Goal: Information Seeking & Learning: Learn about a topic

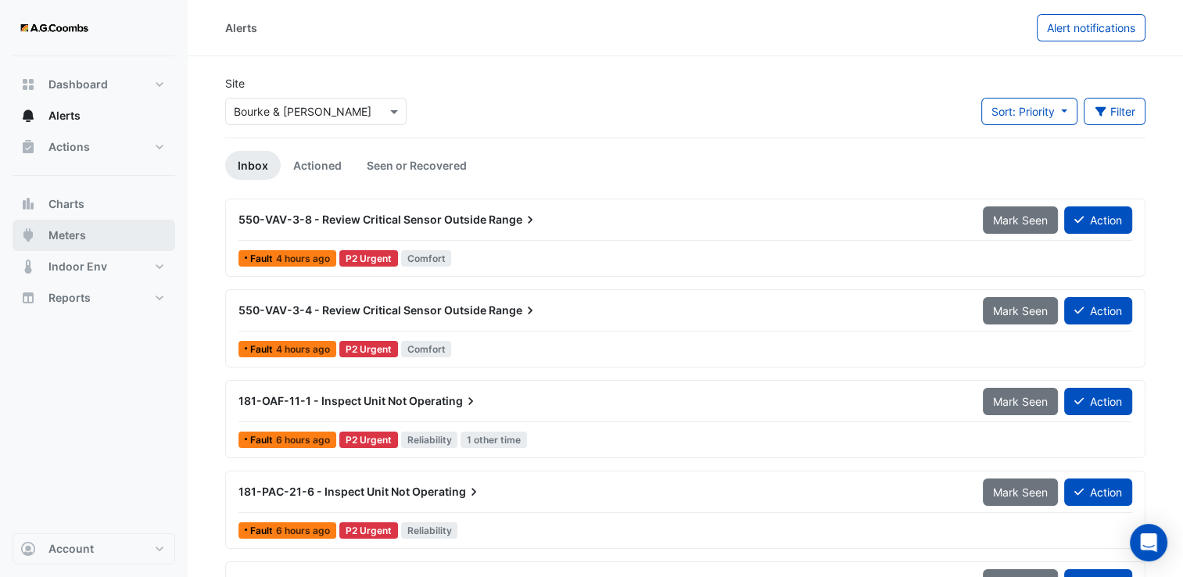
click at [75, 225] on button "Meters" at bounding box center [94, 235] width 163 height 31
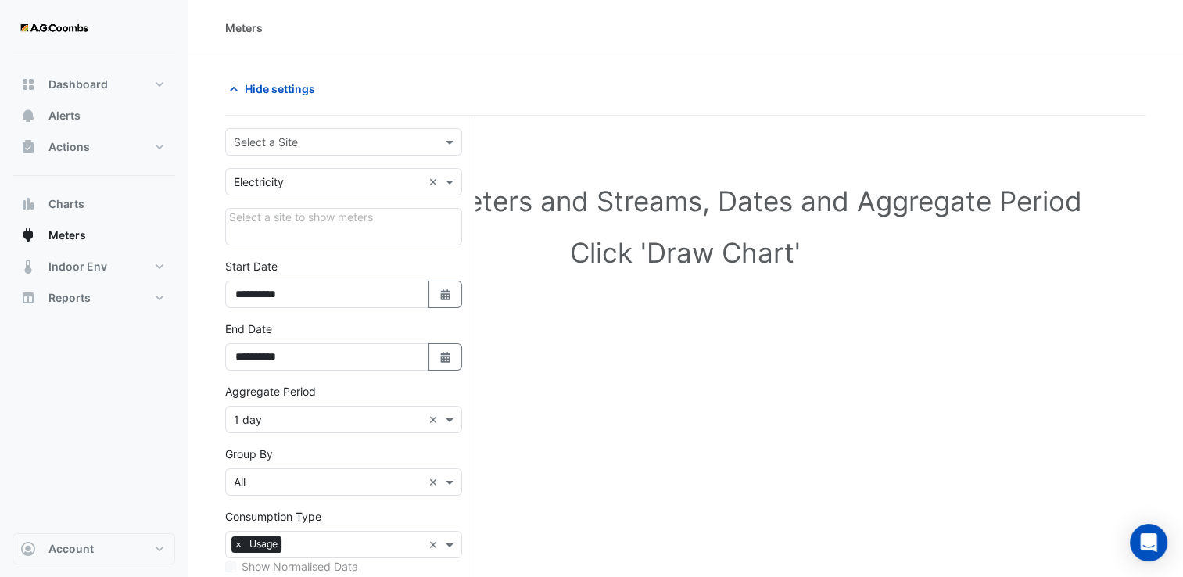
click at [297, 145] on input "text" at bounding box center [328, 143] width 188 height 16
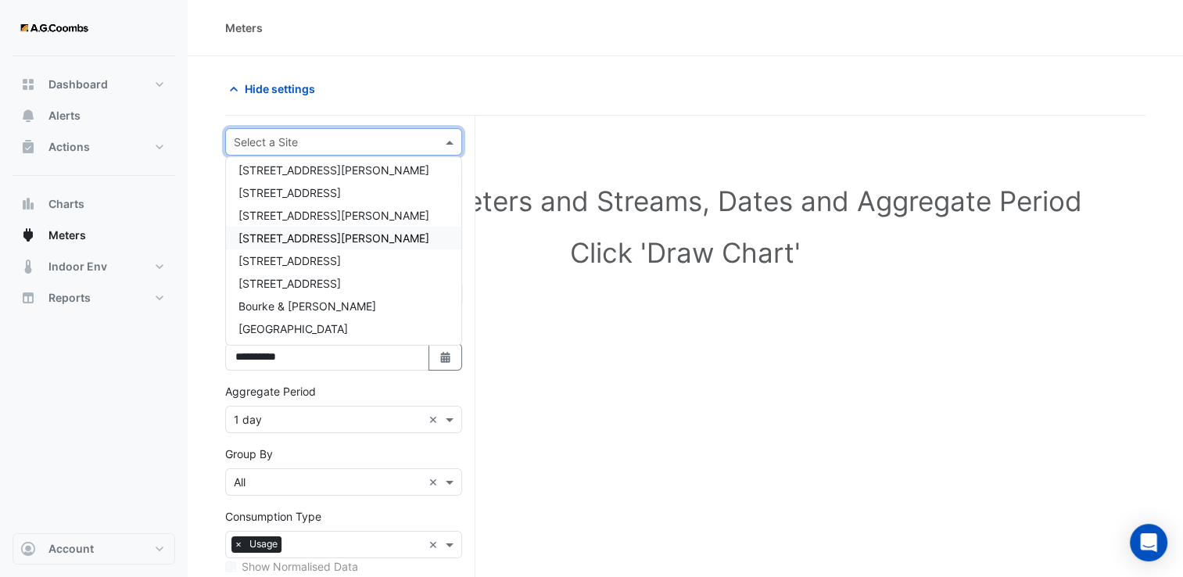
scroll to position [97, 0]
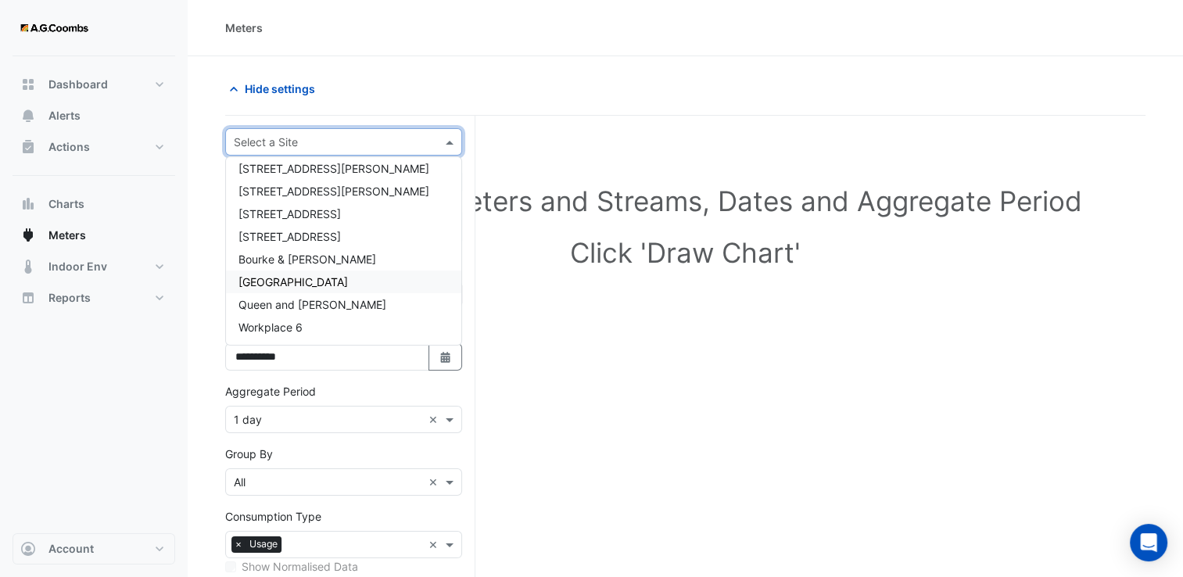
click at [322, 280] on span "[GEOGRAPHIC_DATA]" at bounding box center [293, 281] width 109 height 13
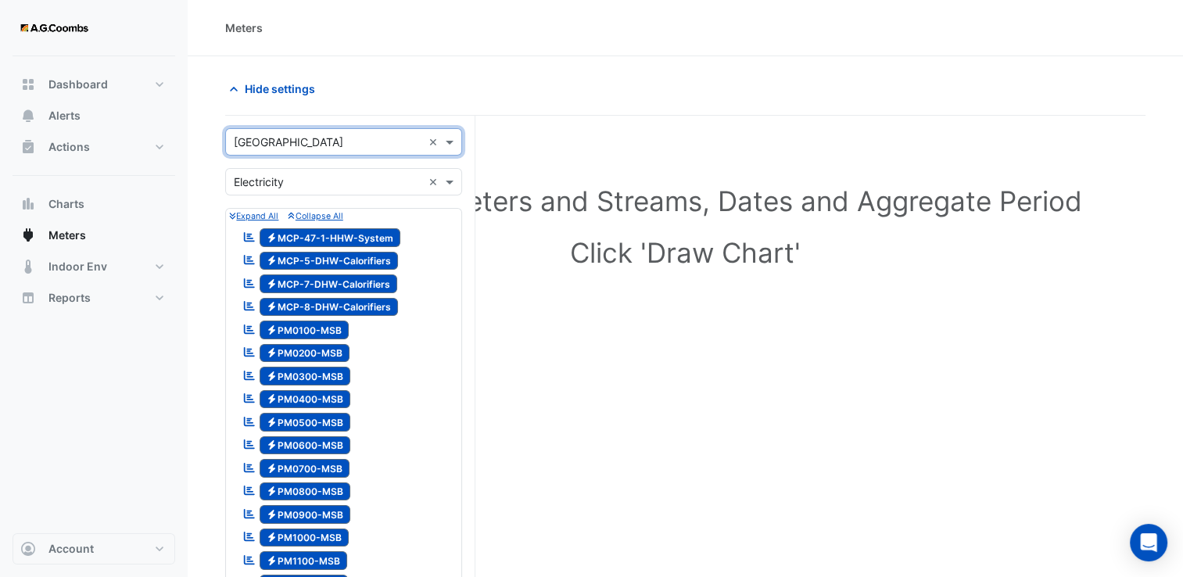
click at [299, 181] on input "text" at bounding box center [328, 182] width 188 height 16
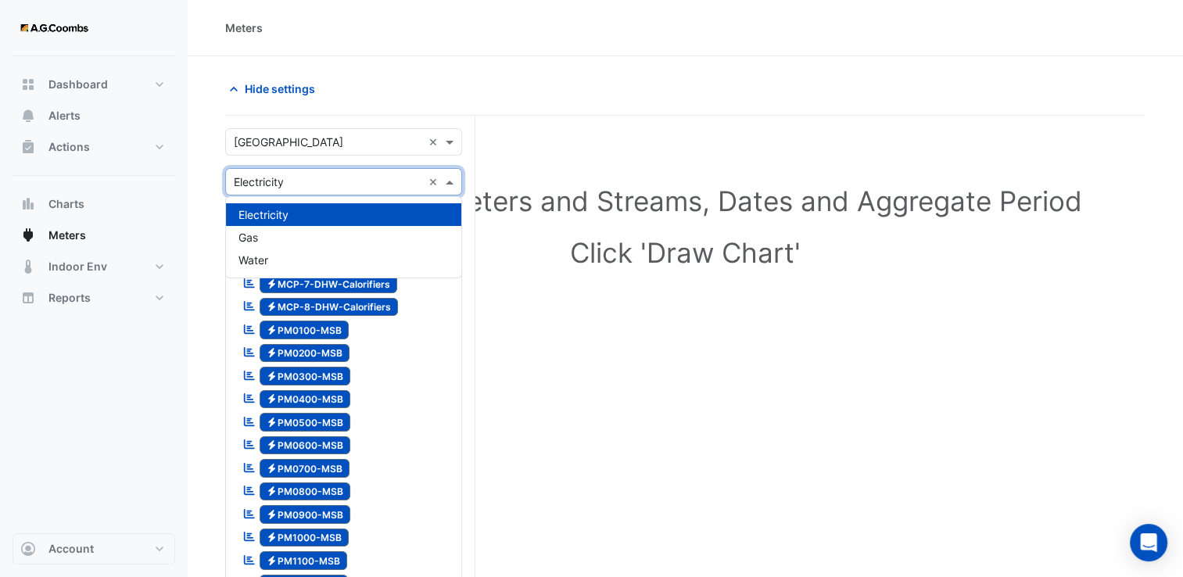
click at [729, 256] on h1 "Click 'Draw Chart'" at bounding box center [685, 252] width 870 height 33
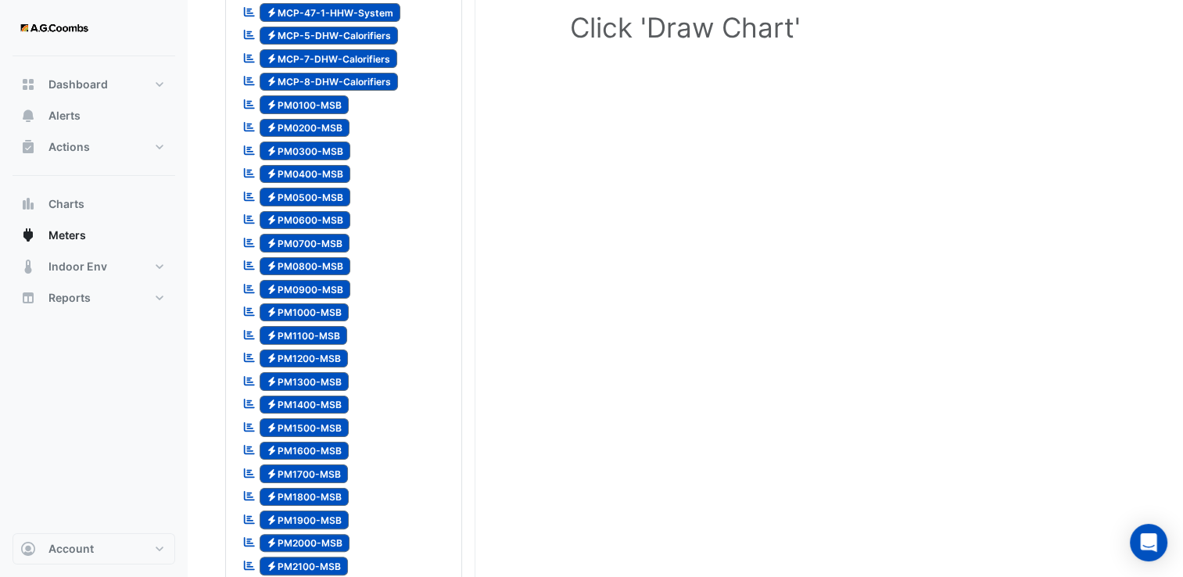
scroll to position [0, 0]
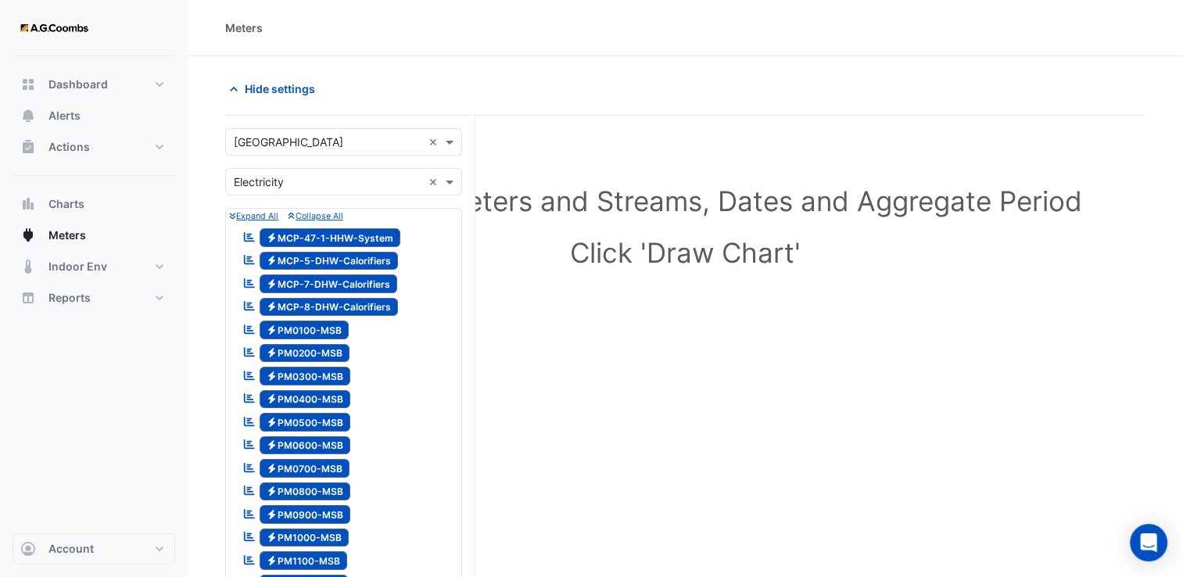
click at [305, 179] on input "text" at bounding box center [328, 182] width 188 height 16
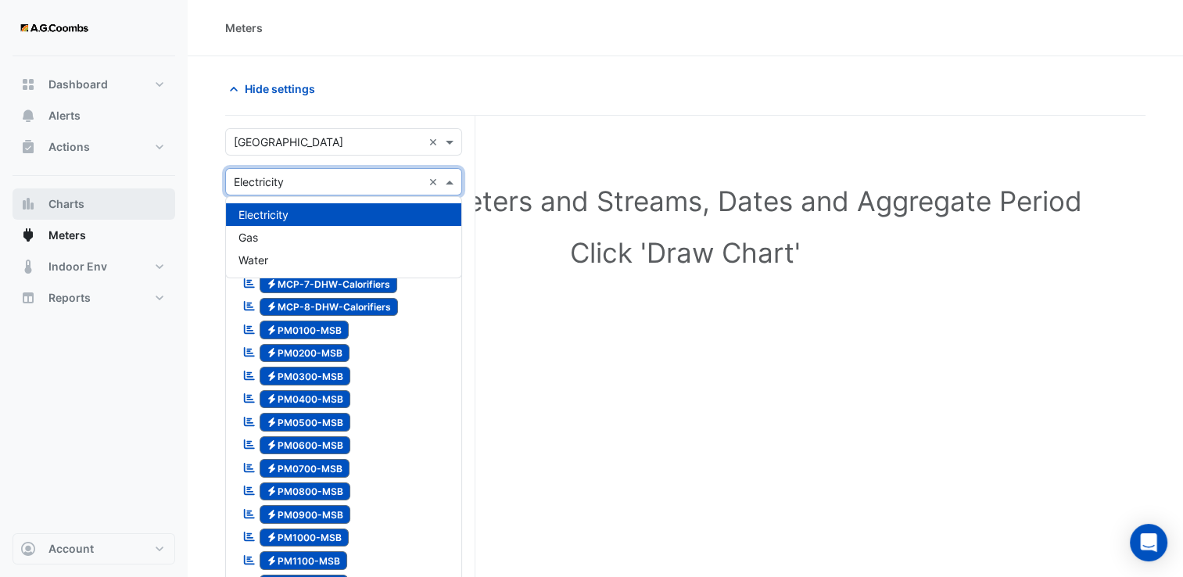
click at [112, 208] on button "Charts" at bounding box center [94, 203] width 163 height 31
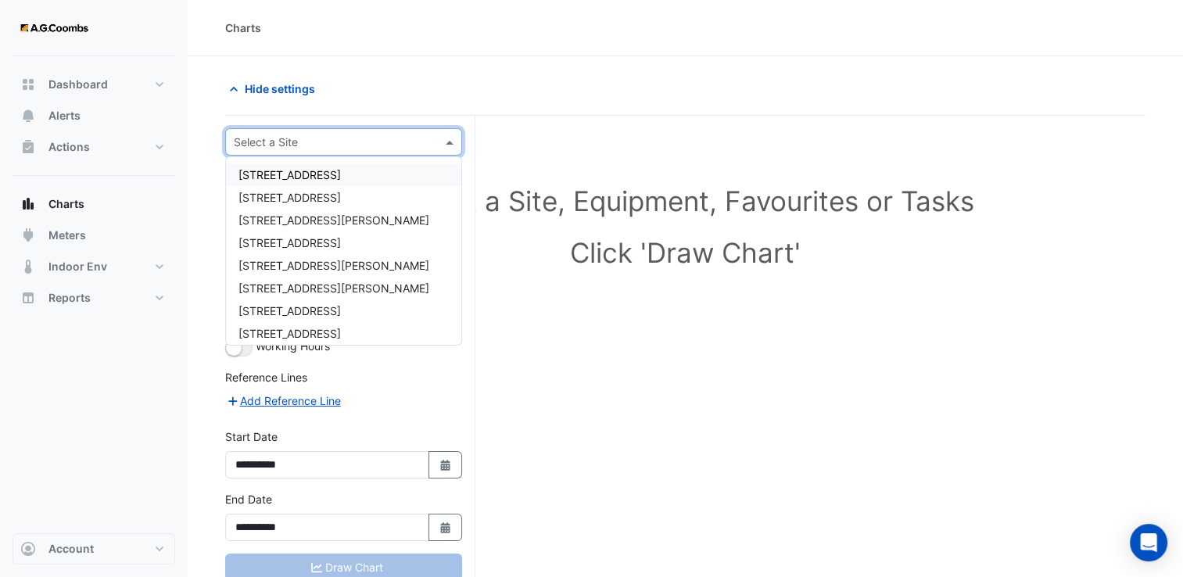
click at [279, 150] on div "Select a Site" at bounding box center [343, 141] width 237 height 27
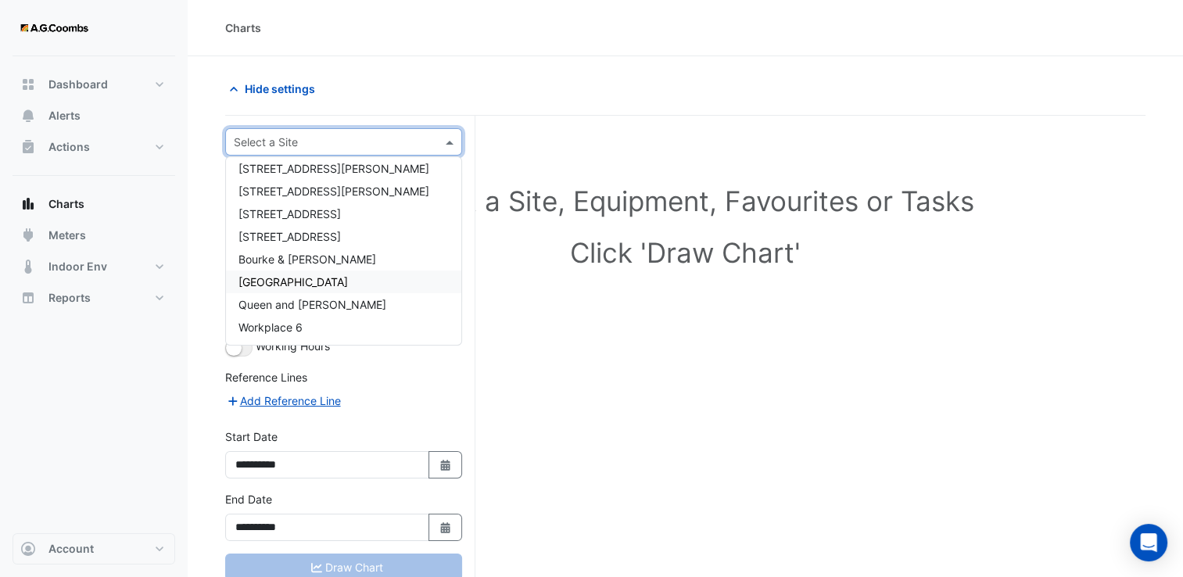
click at [301, 277] on span "[GEOGRAPHIC_DATA]" at bounding box center [293, 281] width 109 height 13
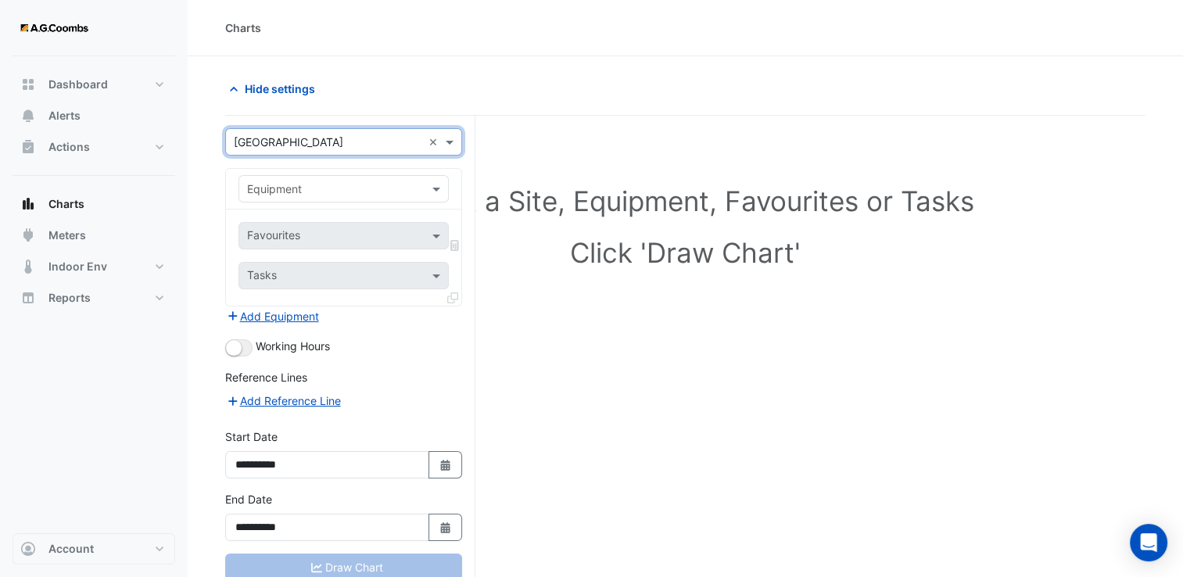
click at [284, 192] on input "text" at bounding box center [328, 189] width 162 height 16
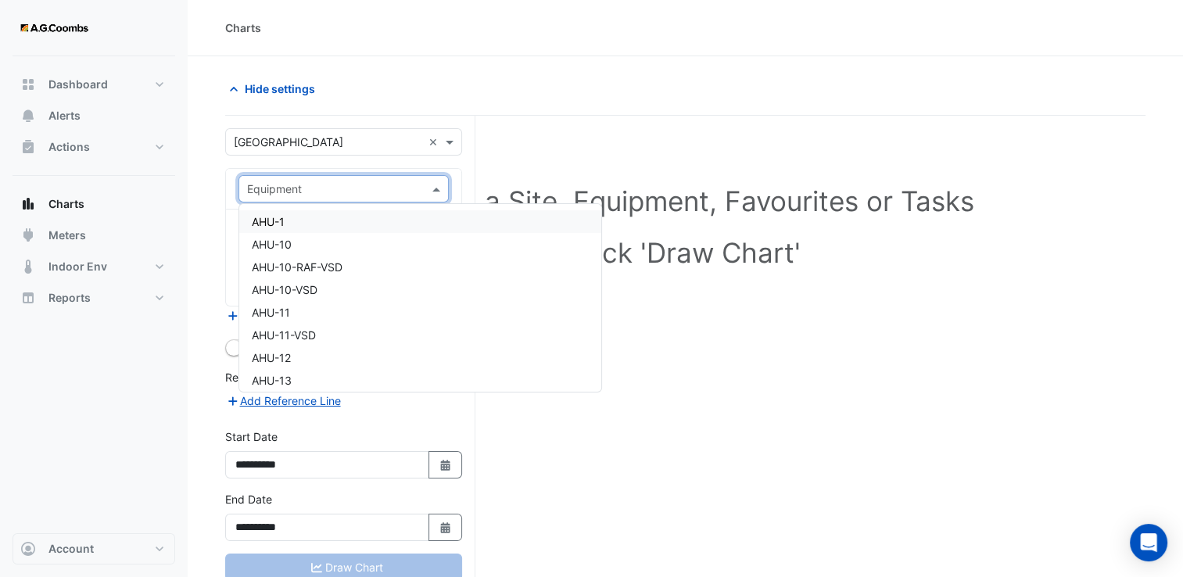
click at [299, 222] on div "AHU-1" at bounding box center [420, 221] width 362 height 23
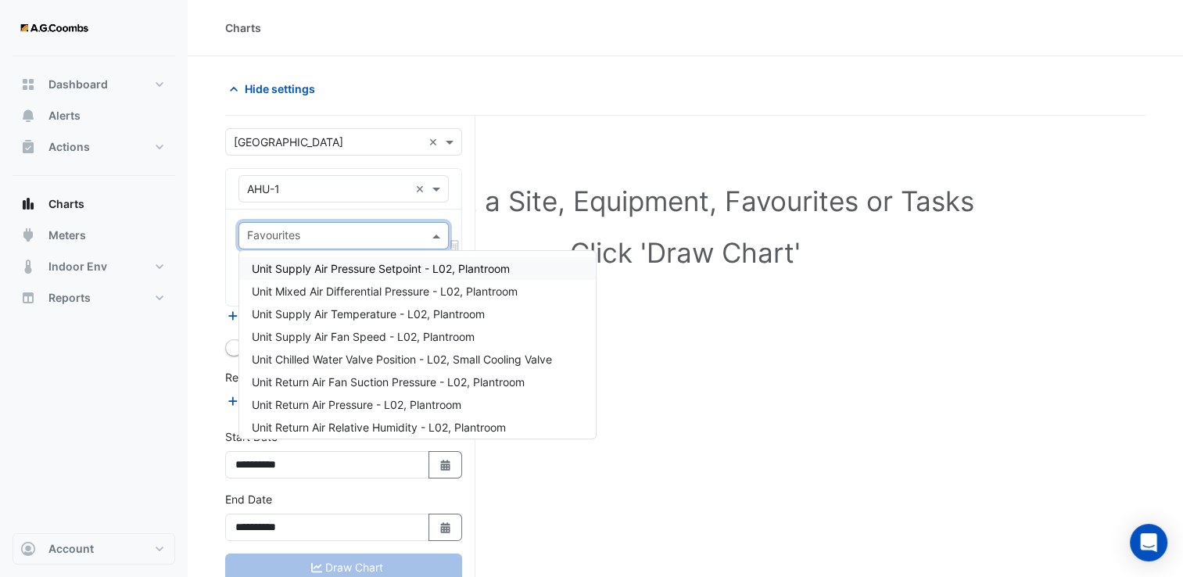
click at [296, 235] on input "text" at bounding box center [334, 237] width 175 height 16
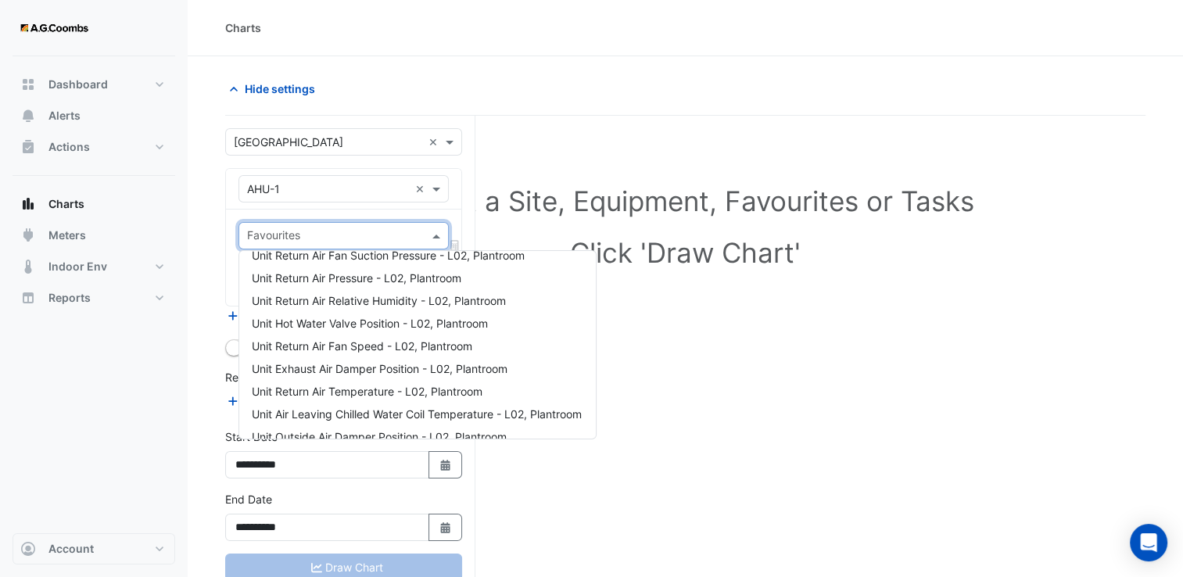
scroll to position [0, 0]
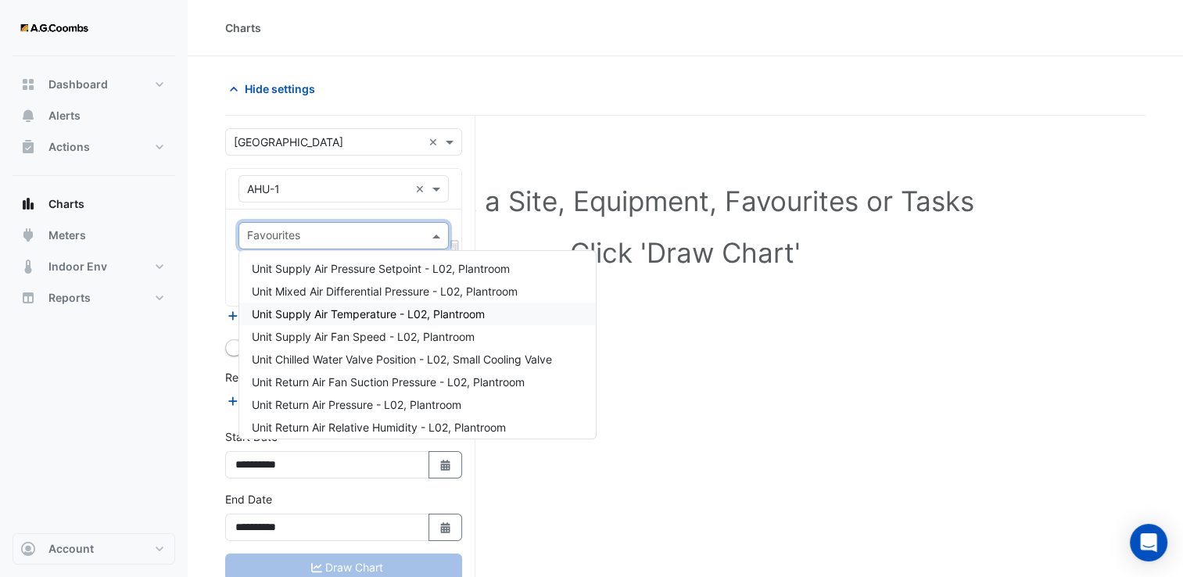
click at [827, 341] on div "Select a Site, Equipment, Favourites or Tasks Click 'Draw Chart'" at bounding box center [685, 376] width 921 height 521
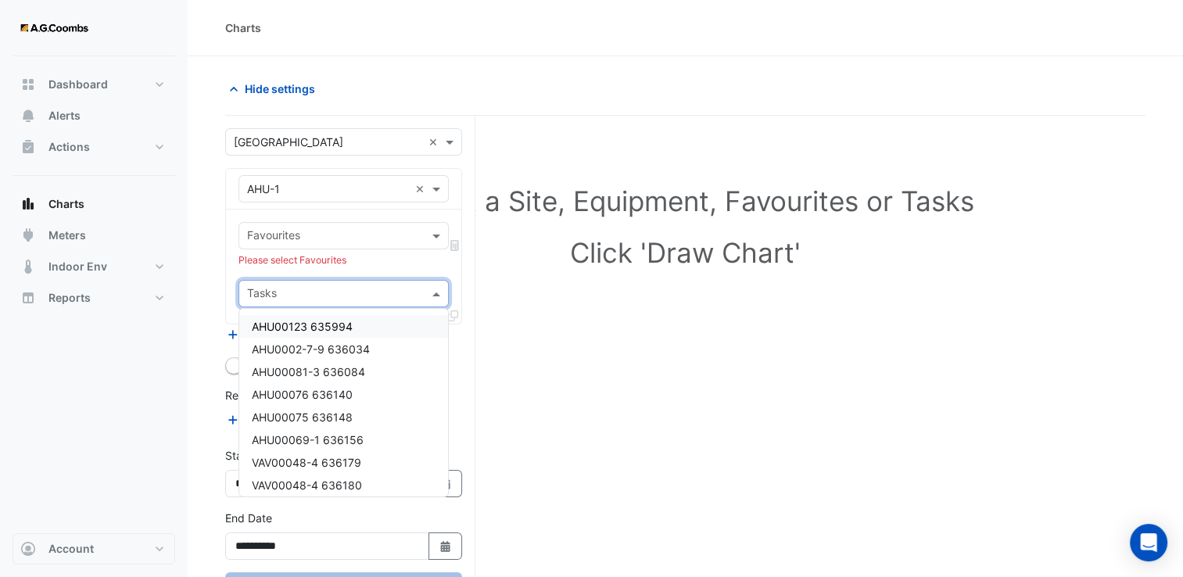
click at [299, 289] on input "text" at bounding box center [334, 295] width 175 height 16
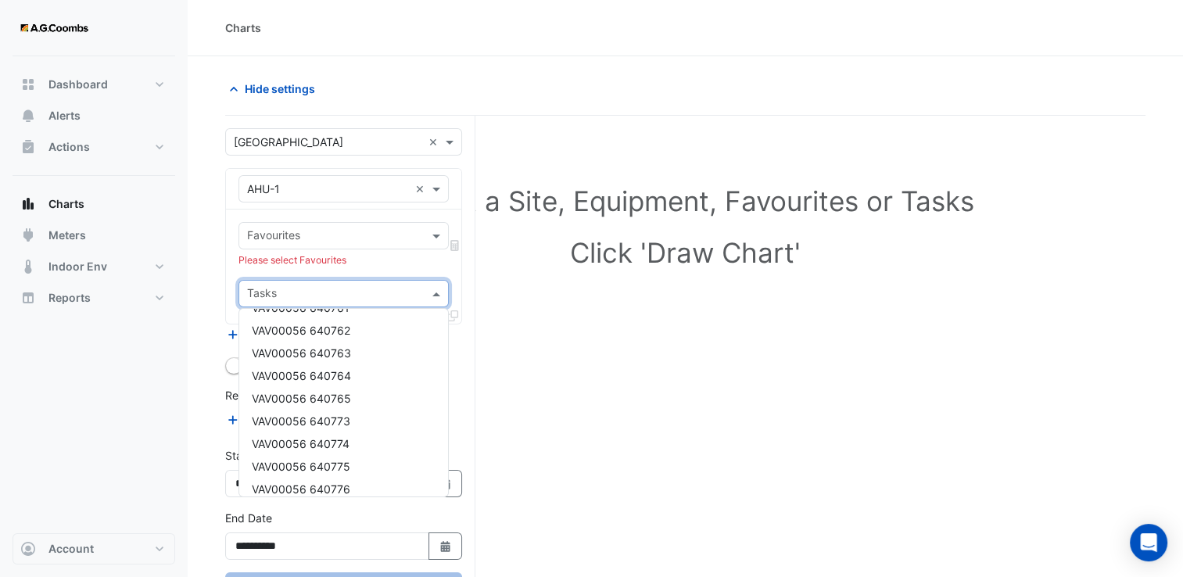
scroll to position [13524, 0]
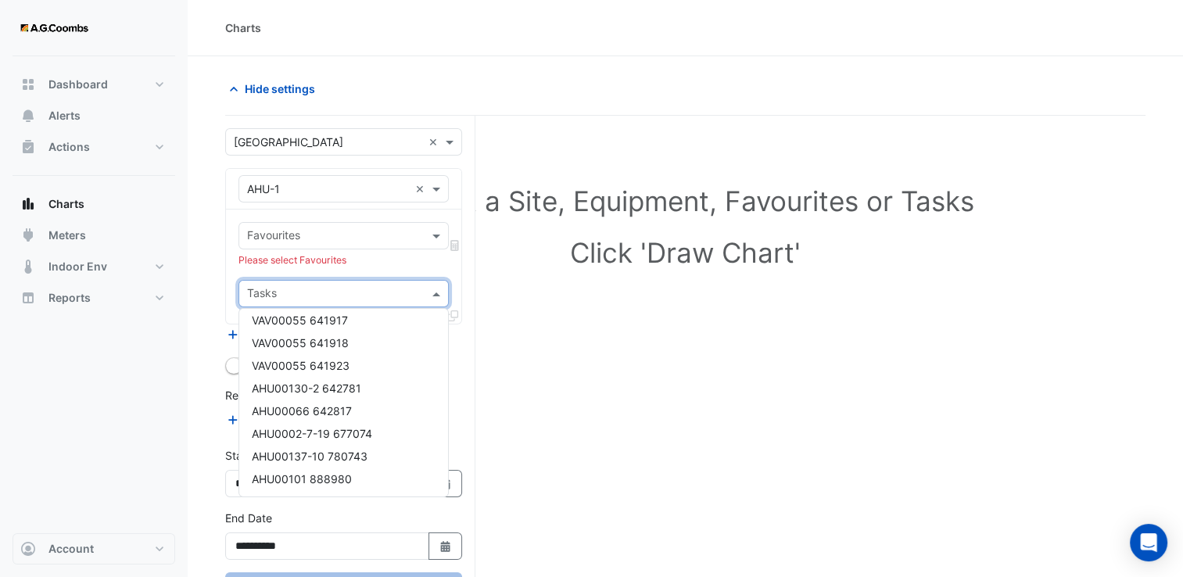
click at [587, 355] on div "Select a Site, Equipment, Favourites or Tasks Click 'Draw Chart'" at bounding box center [685, 379] width 921 height 527
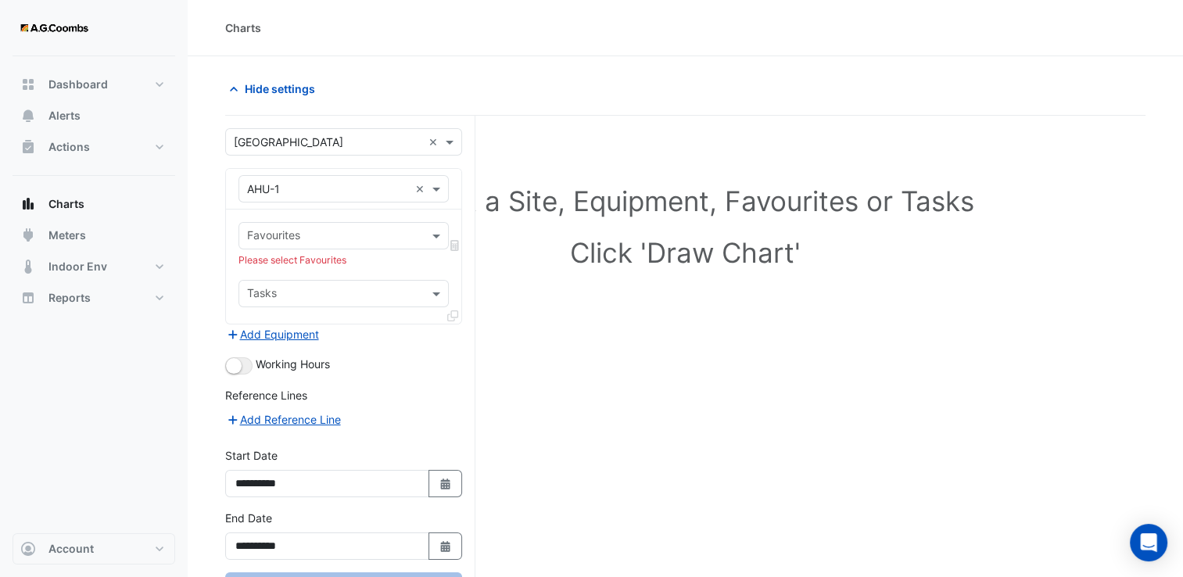
click at [282, 231] on input "text" at bounding box center [334, 237] width 175 height 16
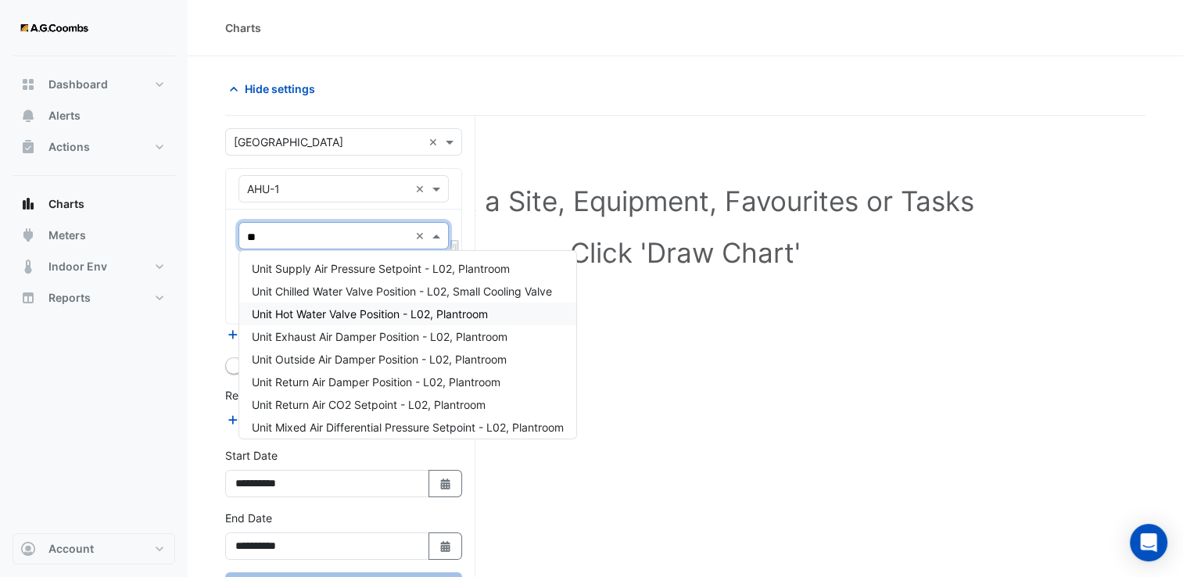
type input "*"
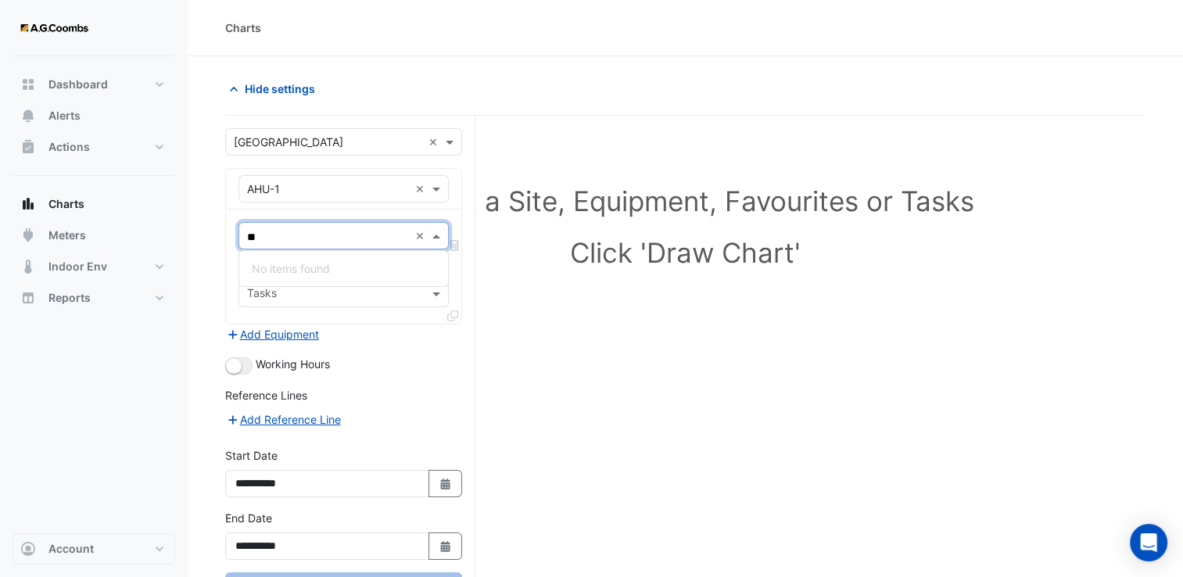
type input "*"
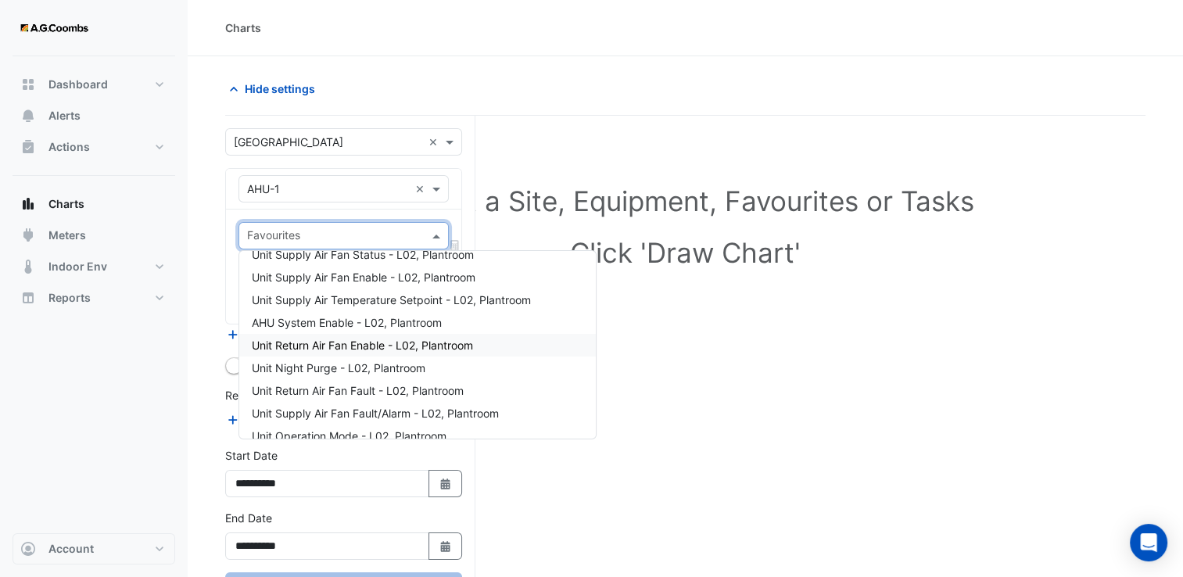
scroll to position [596, 0]
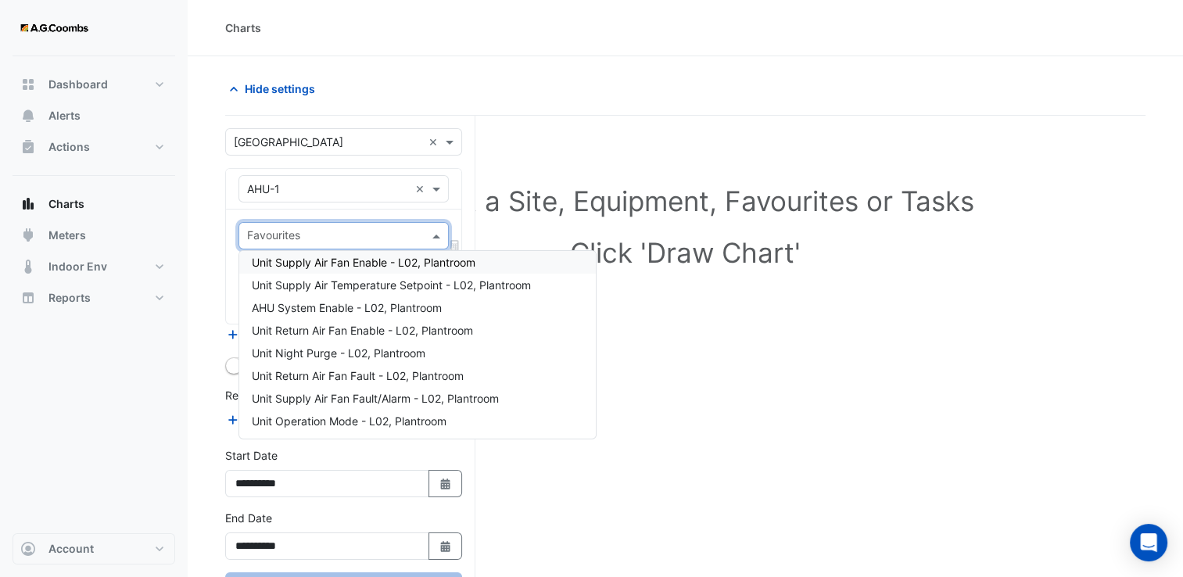
click at [722, 216] on h1 "Select a Site, Equipment, Favourites or Tasks" at bounding box center [686, 201] width 852 height 33
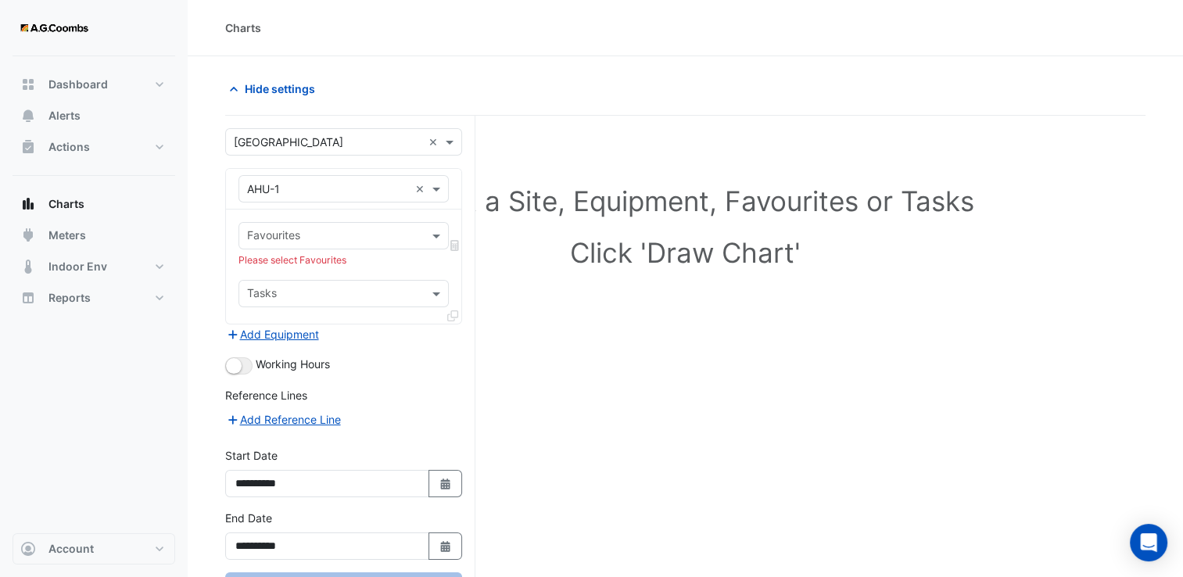
click at [338, 192] on input "text" at bounding box center [328, 189] width 162 height 16
type input "*"
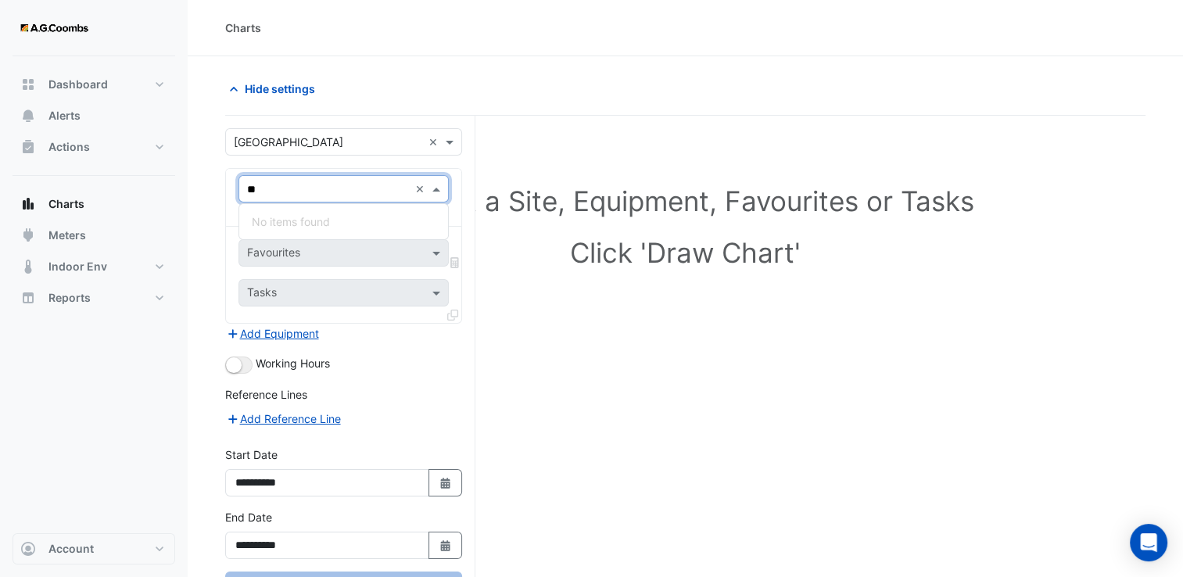
type input "*"
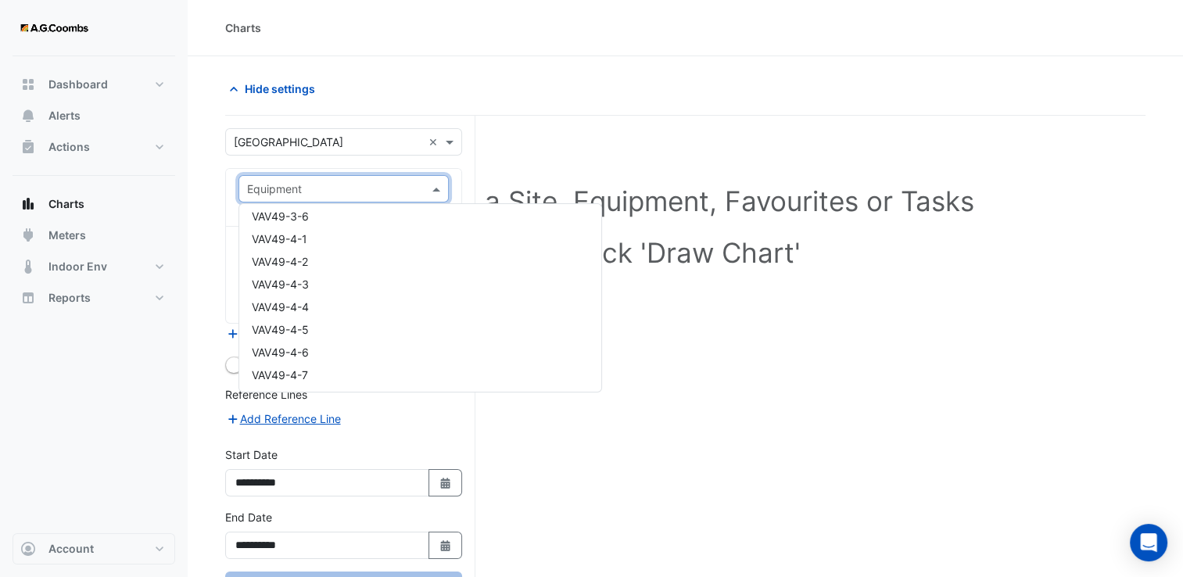
scroll to position [28187, 0]
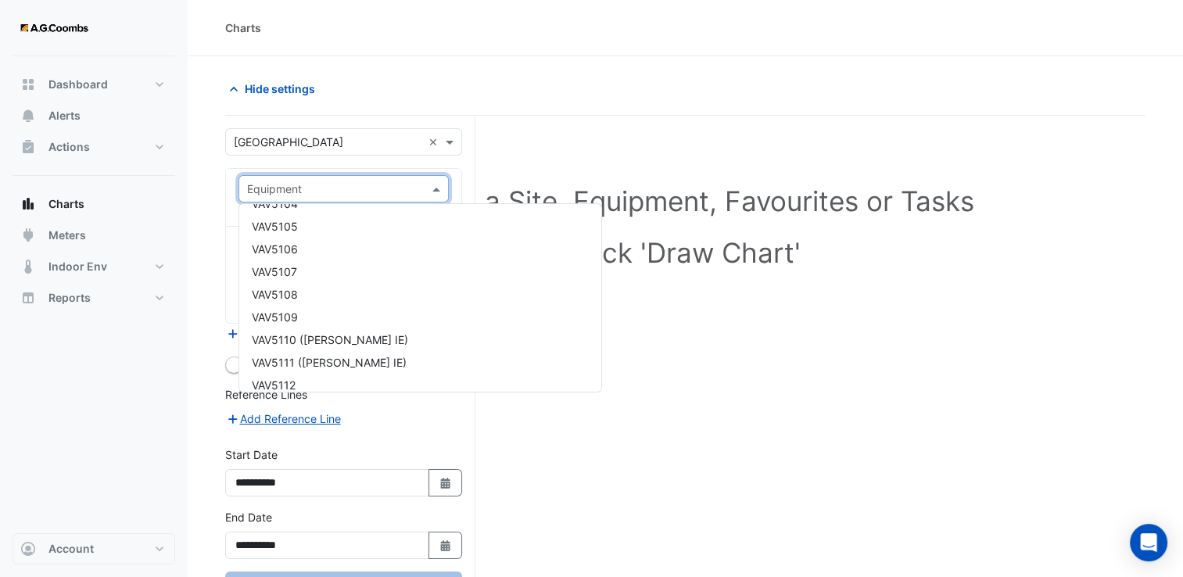
click at [742, 356] on div "Select a Site, Equipment, Favourites or Tasks Click 'Draw Chart'" at bounding box center [685, 379] width 921 height 526
